Goal: Find contact information: Find contact information

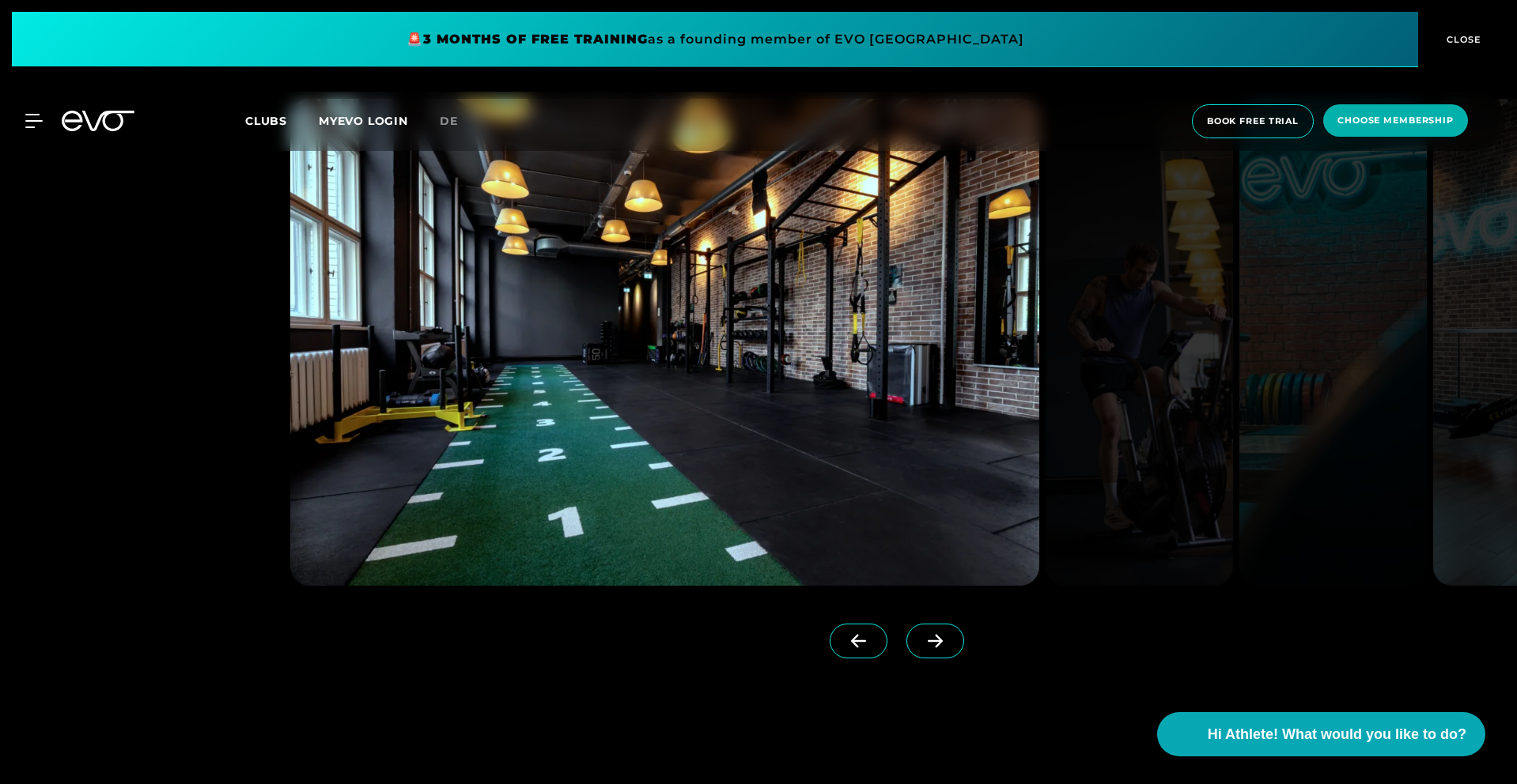
scroll to position [1608, 0]
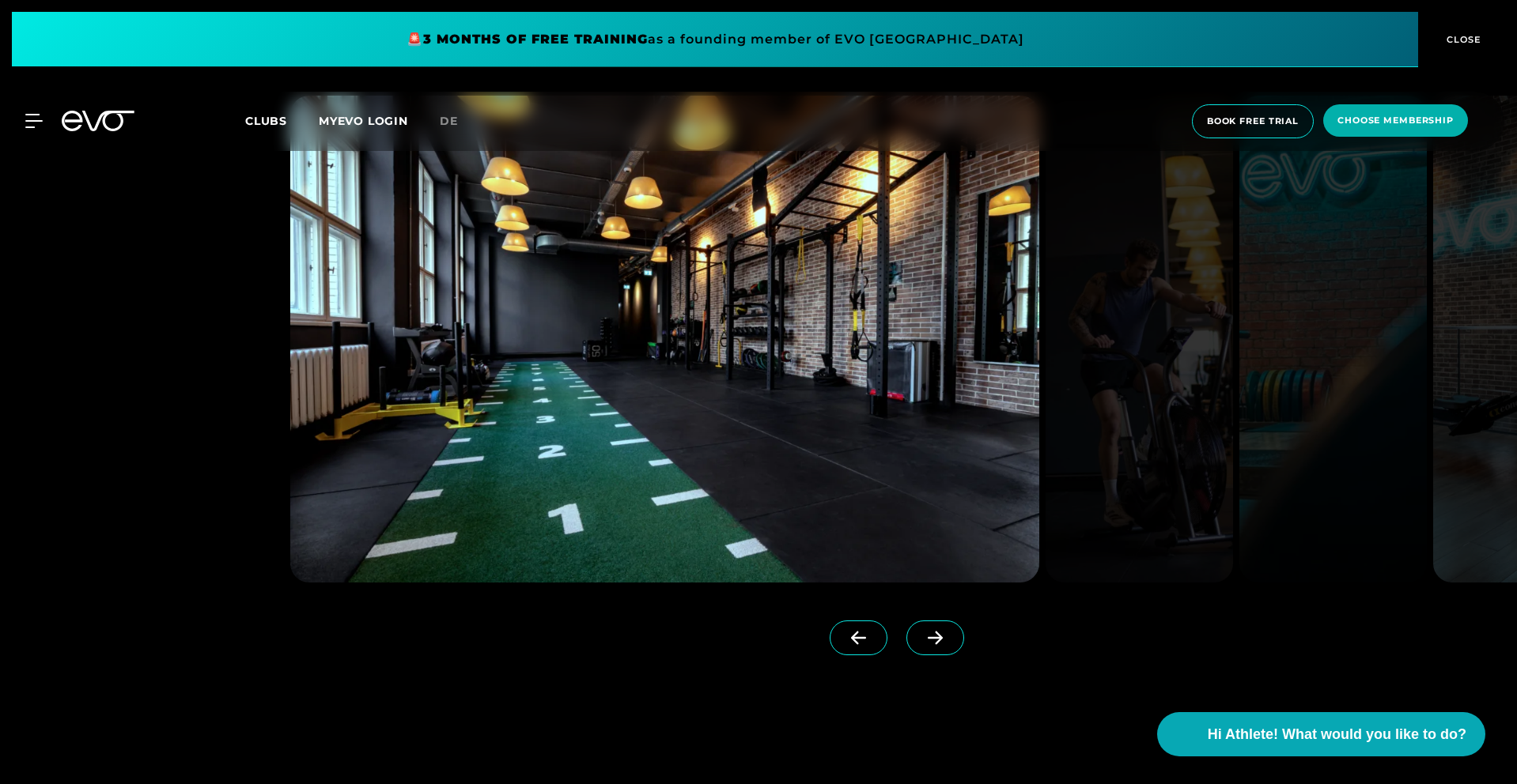
click at [921, 632] on icon at bounding box center [935, 638] width 28 height 14
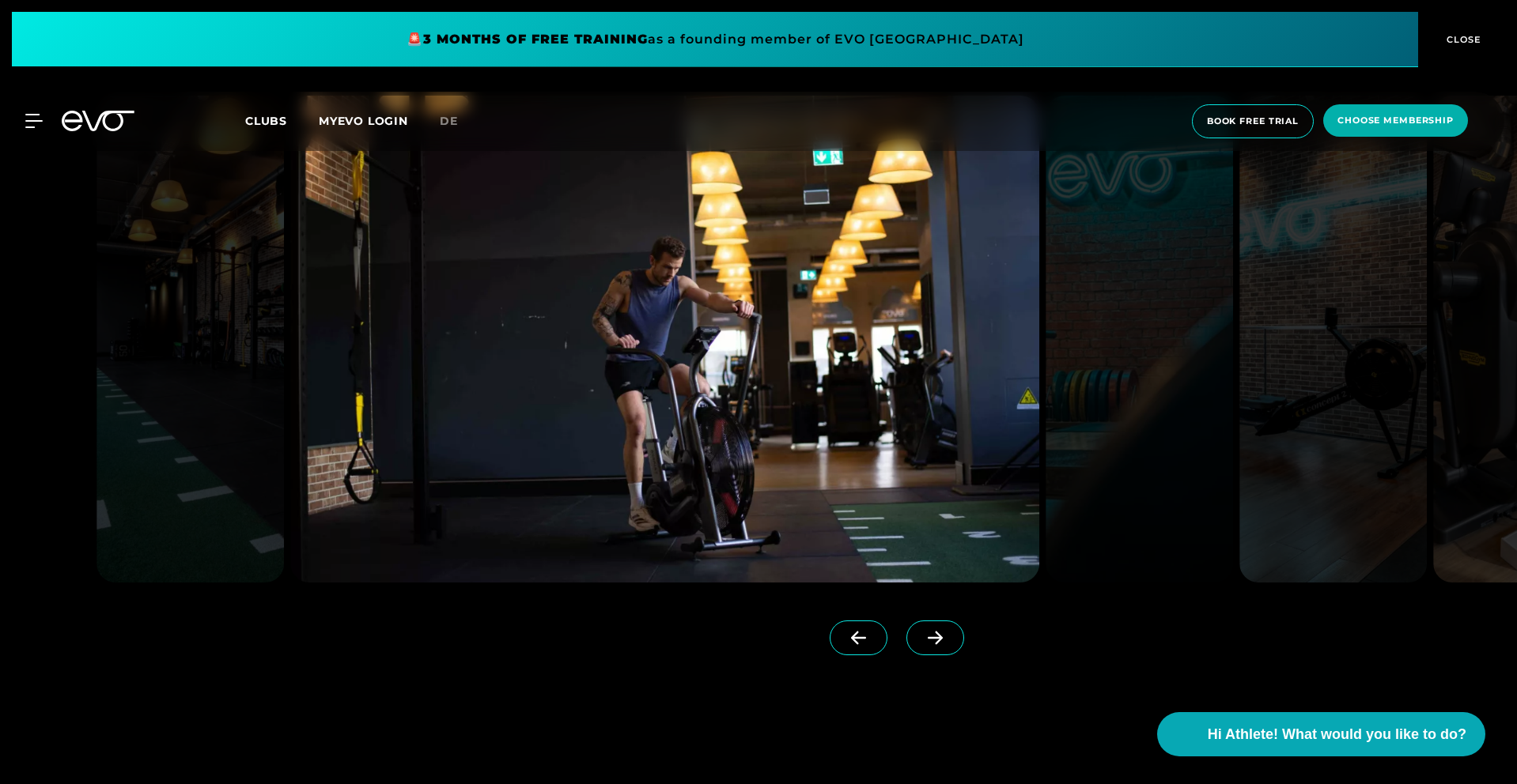
click at [921, 632] on icon at bounding box center [935, 638] width 28 height 14
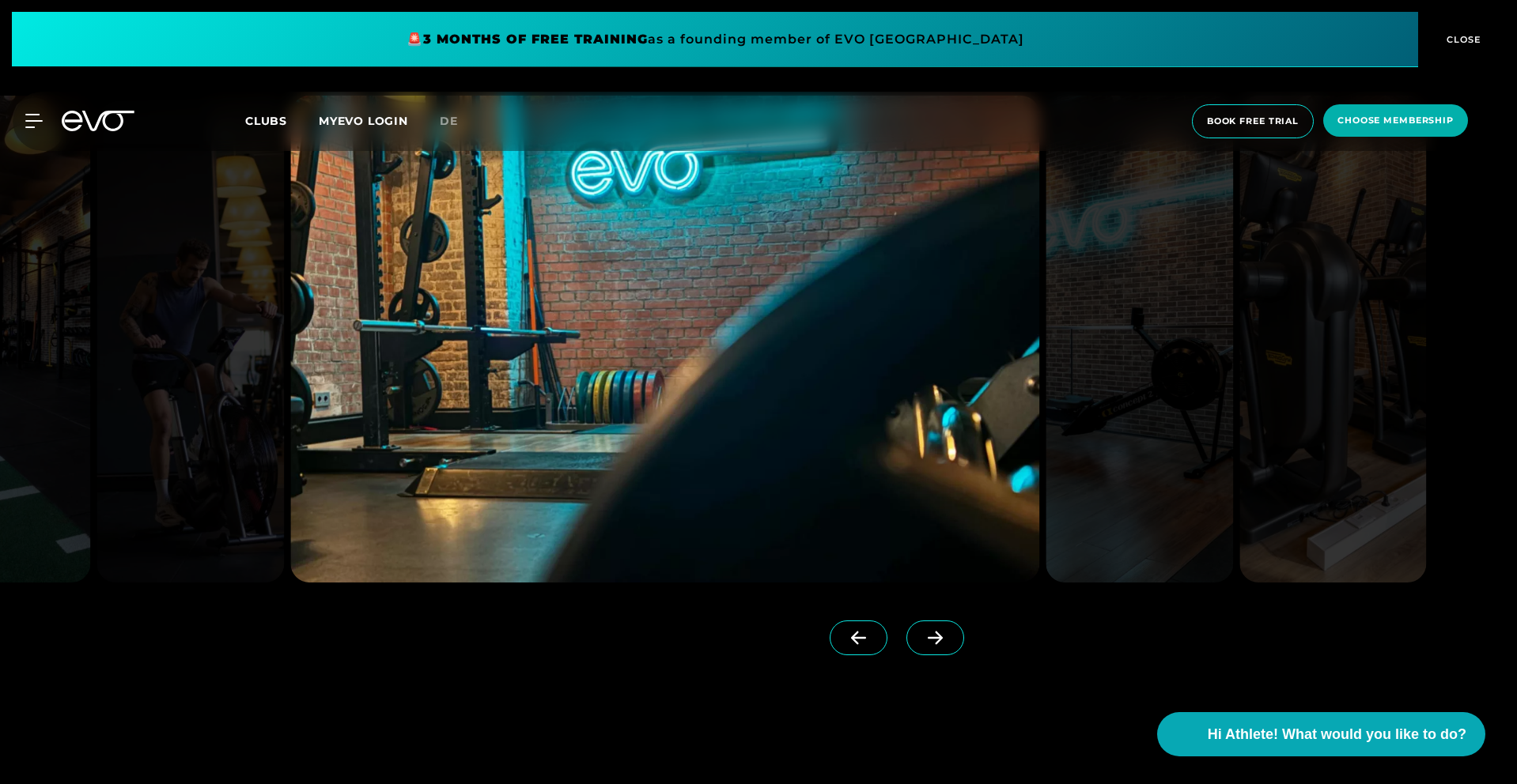
click at [921, 632] on icon at bounding box center [935, 638] width 28 height 14
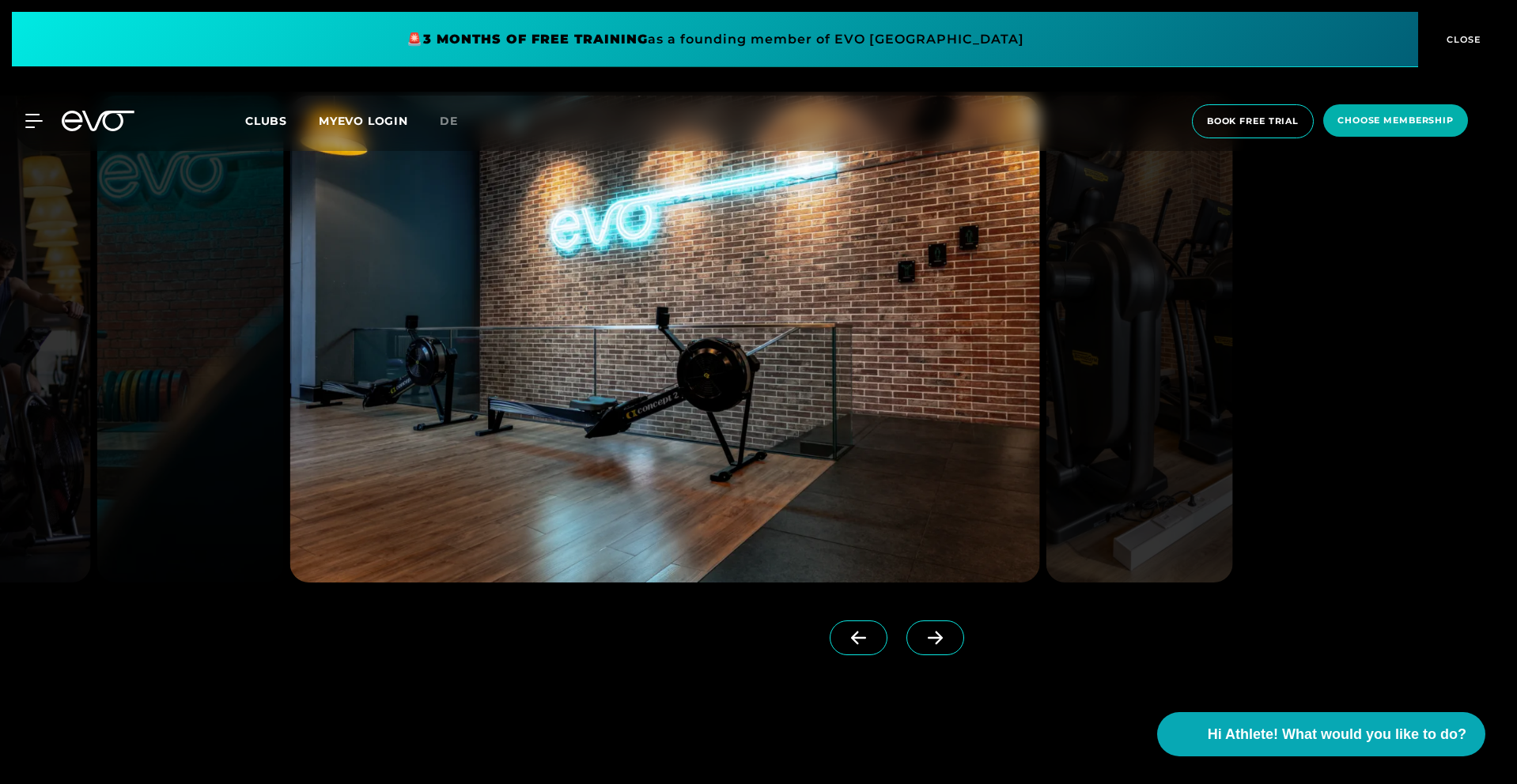
click at [921, 632] on icon at bounding box center [935, 638] width 28 height 14
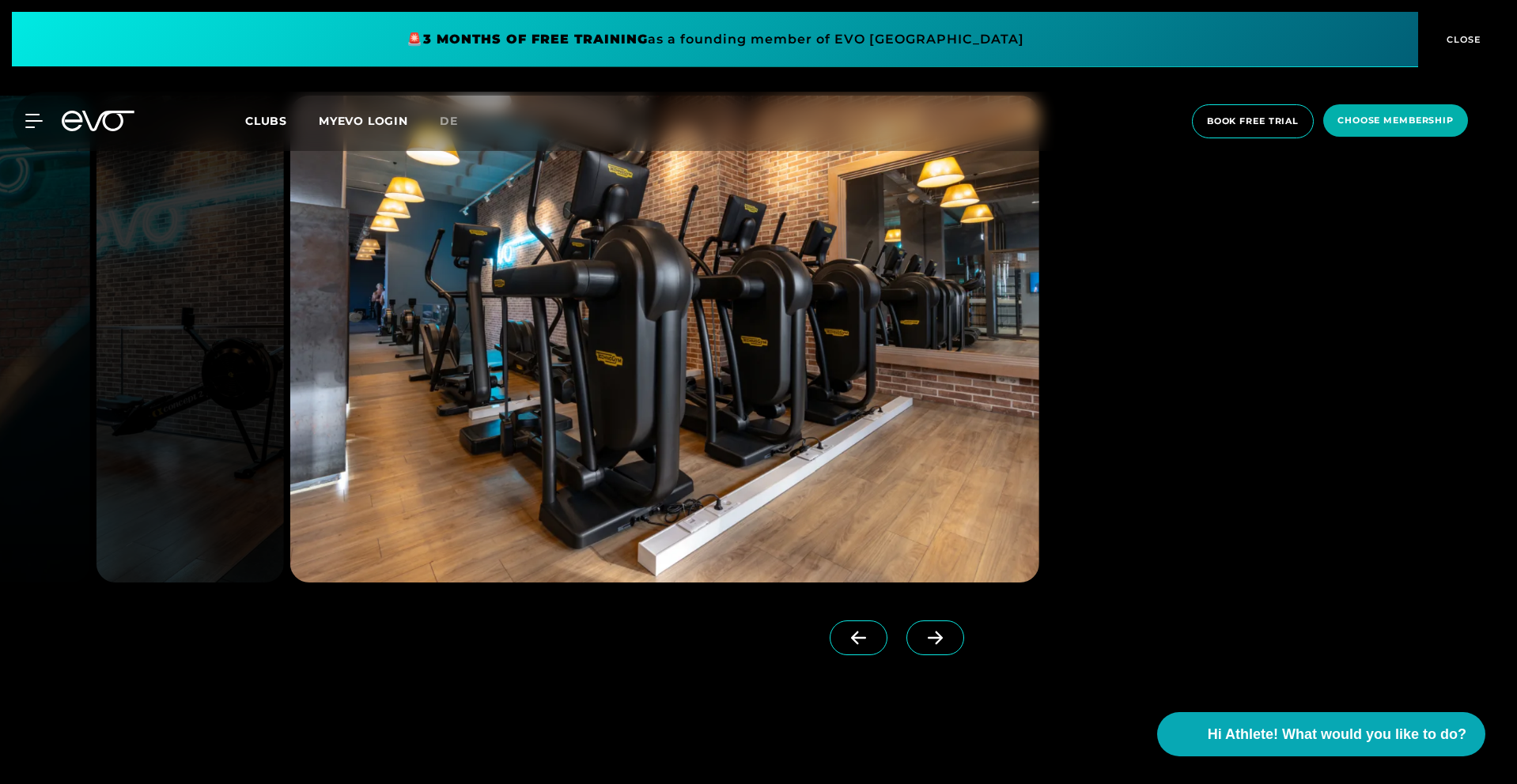
click at [921, 632] on icon at bounding box center [935, 638] width 28 height 14
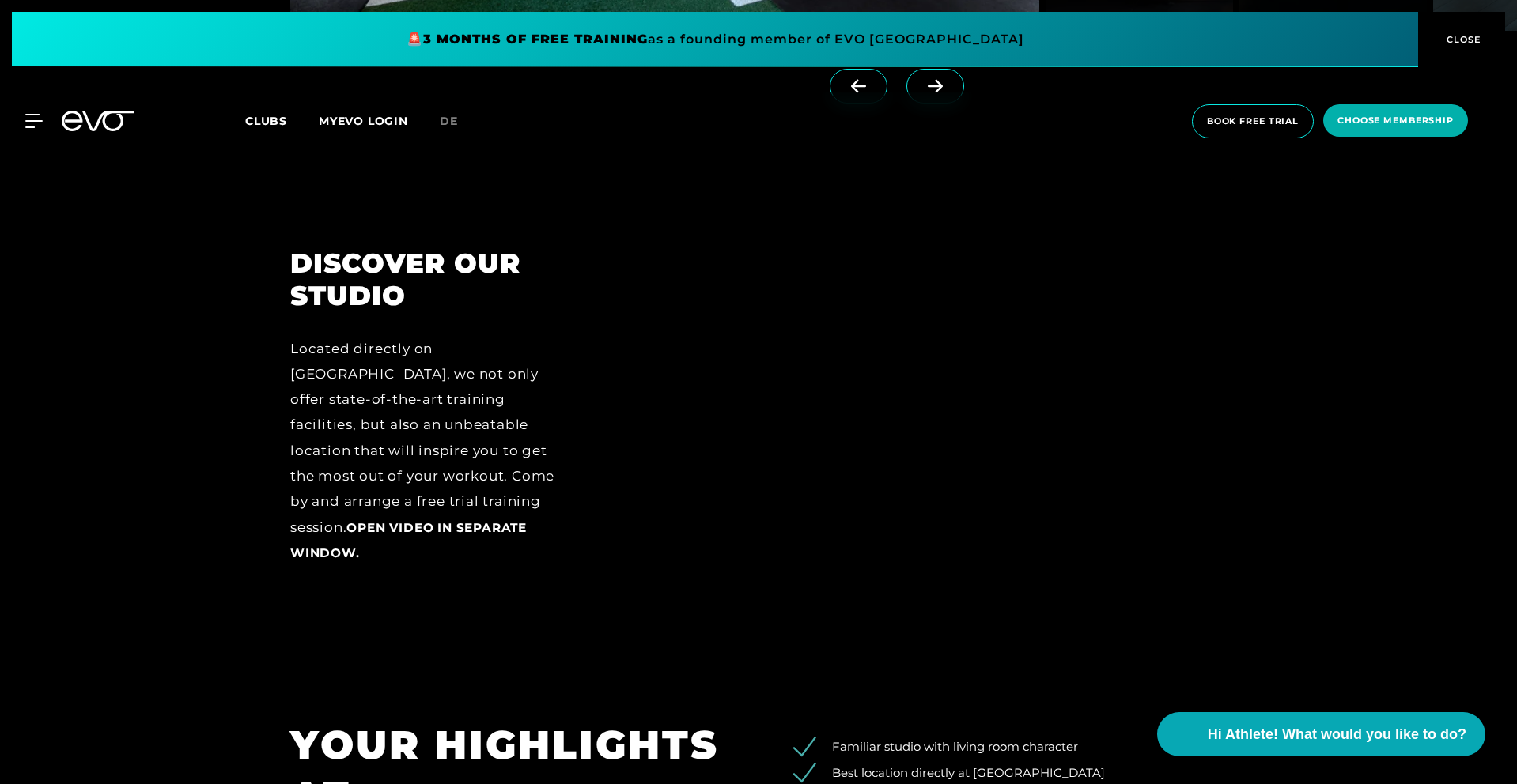
scroll to position [2108, 0]
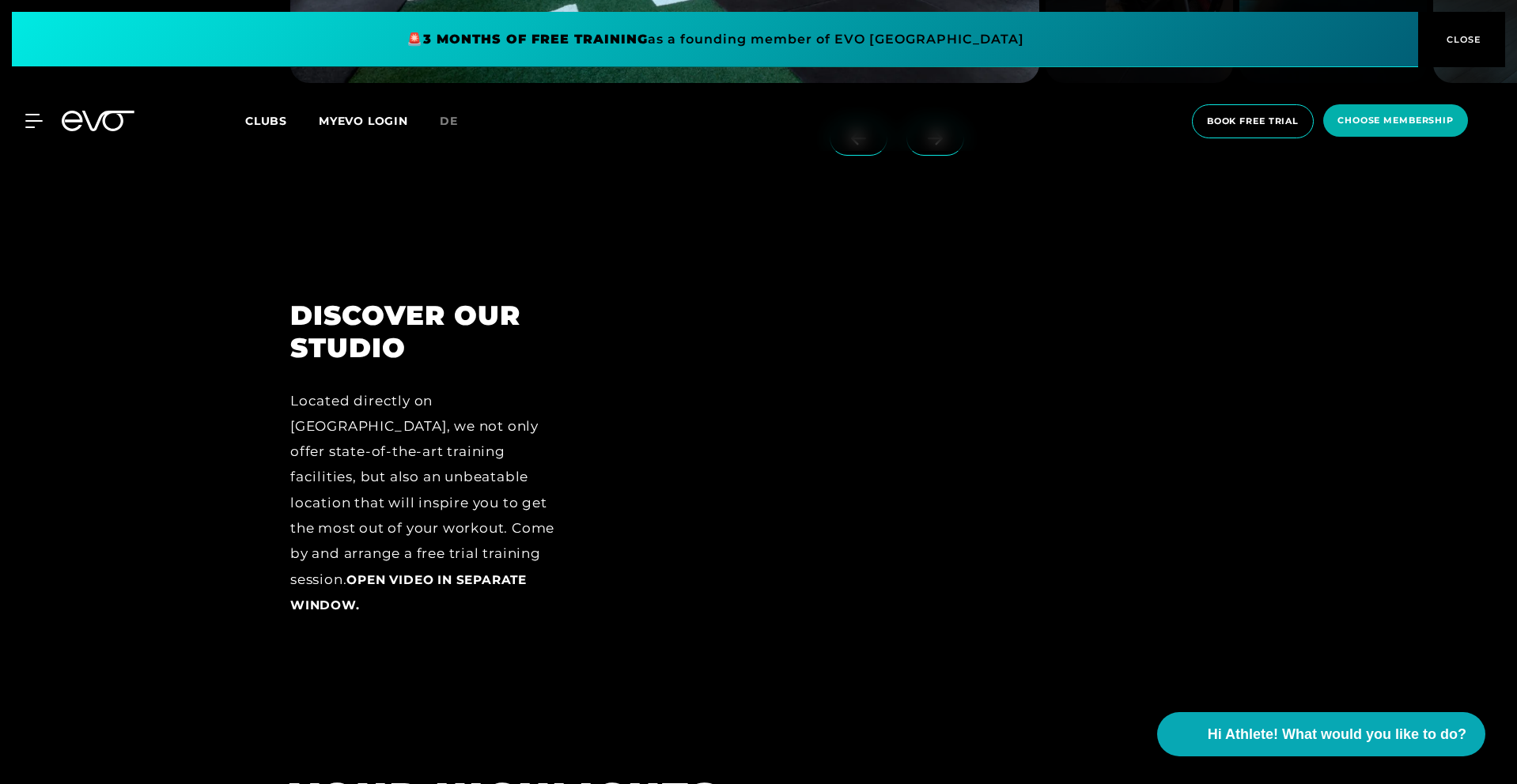
click at [1328, 593] on div "DISCOVER OUR STUDIO Located directly on [GEOGRAPHIC_DATA], we not only offer st…" at bounding box center [758, 480] width 1517 height 471
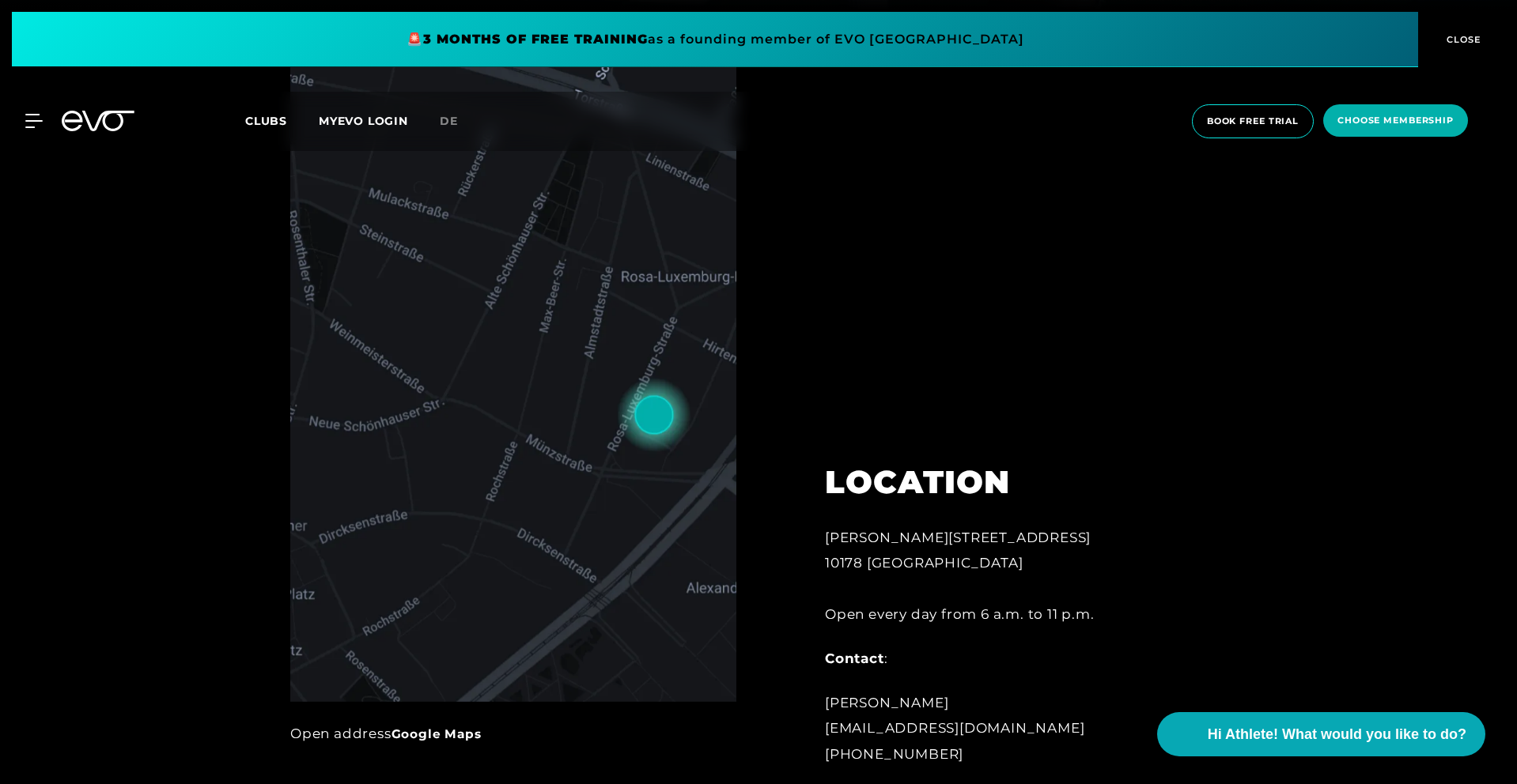
scroll to position [780, 0]
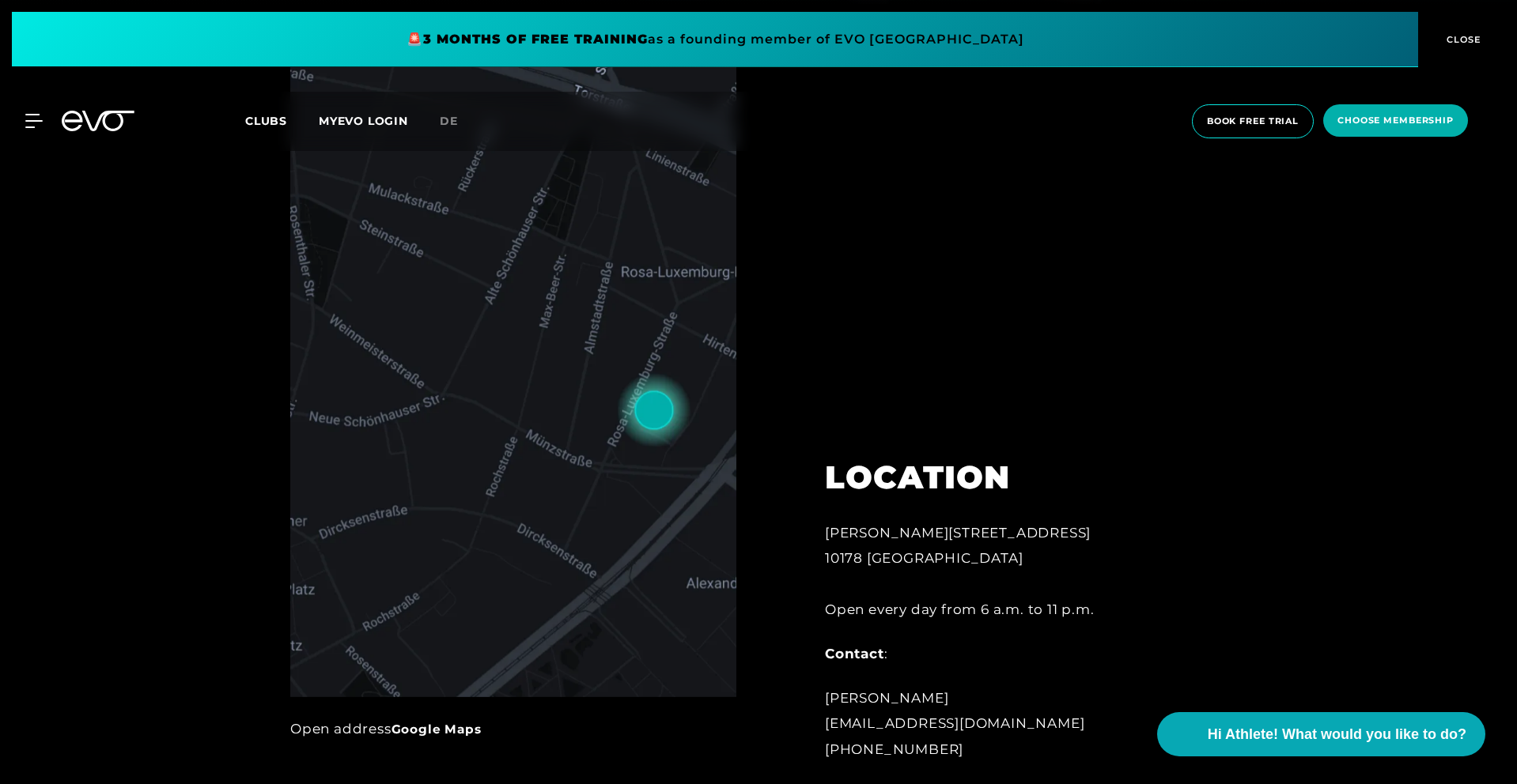
click at [523, 520] on img at bounding box center [513, 378] width 446 height 637
click at [573, 480] on img at bounding box center [513, 377] width 446 height 637
click at [573, 479] on img at bounding box center [513, 377] width 446 height 637
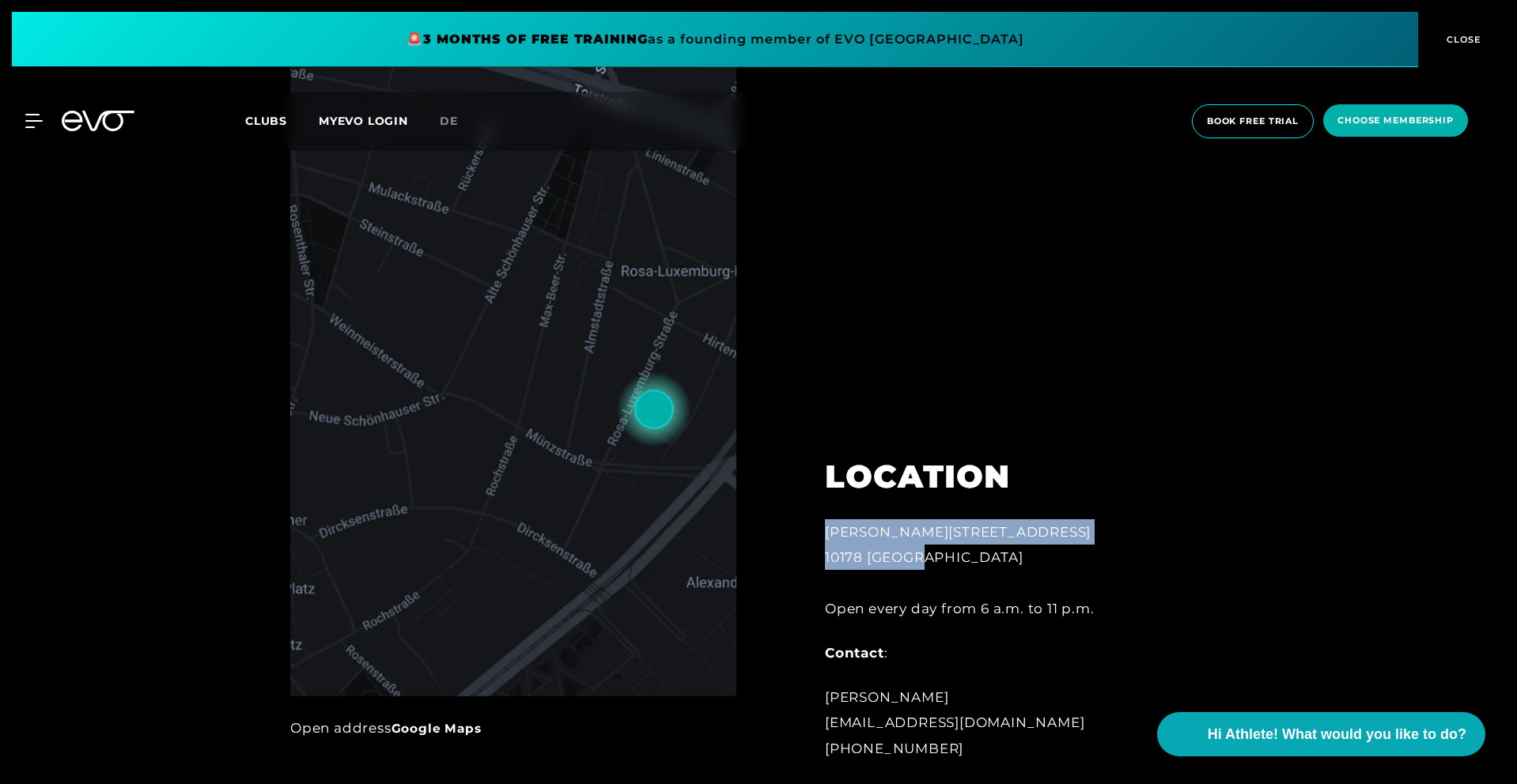
drag, startPoint x: 902, startPoint y: 555, endPoint x: 824, endPoint y: 527, distance: 82.9
click at [824, 527] on div "LOCATION Rosa-[STREET_ADDRESS] Open every day from 6 a.m. to 11 p.m. Contact : …" at bounding box center [998, 598] width 392 height 362
copy div "Rosa-[STREET_ADDRESS]"
